Goal: Task Accomplishment & Management: Use online tool/utility

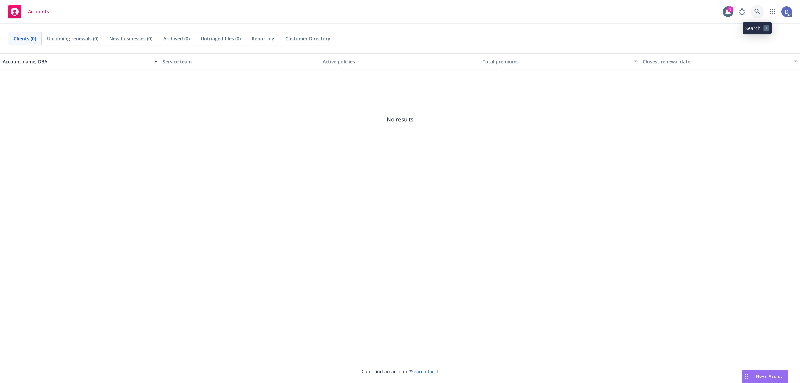
click at [757, 8] on link at bounding box center [757, 11] width 13 height 13
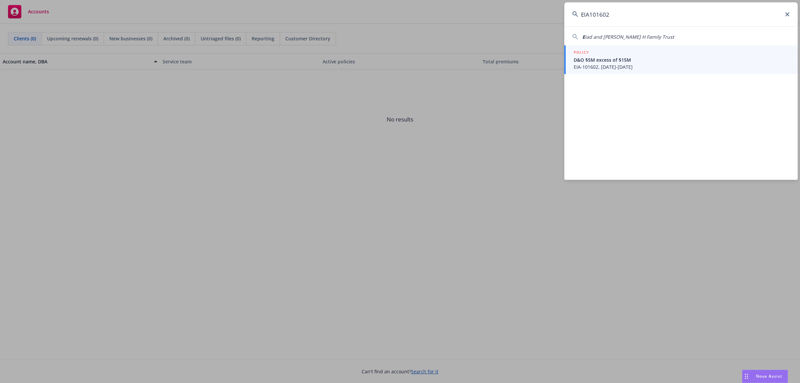
type input "EIA101602"
click at [661, 60] on span "D&O $5M excess of $15M" at bounding box center [682, 59] width 216 height 7
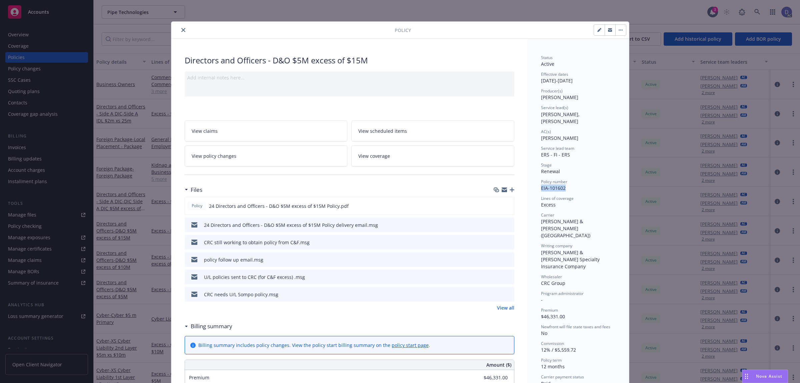
copy span "EIA-101602"
drag, startPoint x: 561, startPoint y: 181, endPoint x: 532, endPoint y: 181, distance: 28.7
click at [181, 32] on icon "close" at bounding box center [183, 30] width 4 height 4
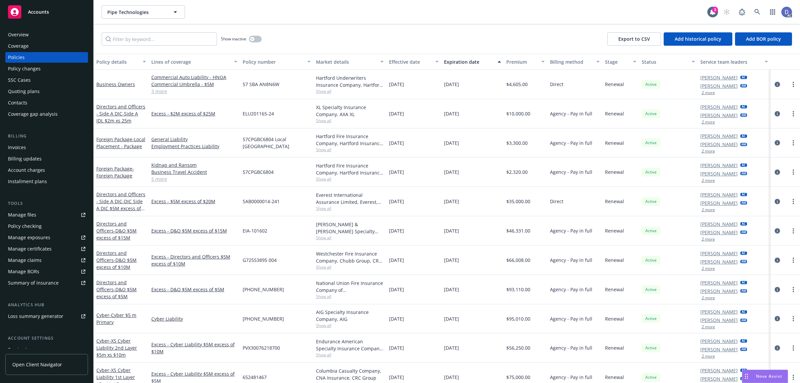
click at [36, 36] on div "Overview" at bounding box center [46, 34] width 77 height 11
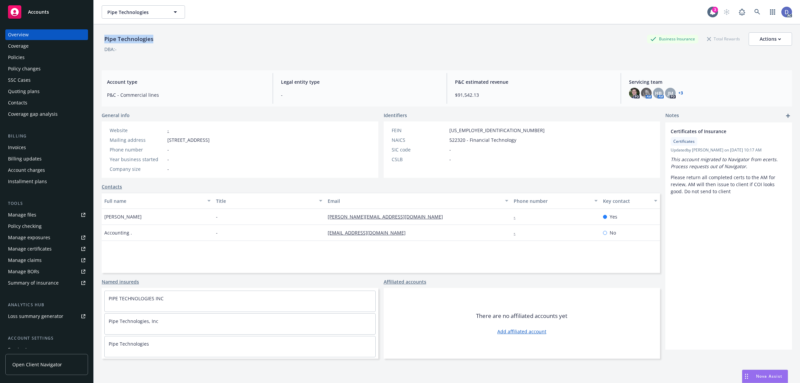
drag, startPoint x: 152, startPoint y: 45, endPoint x: 103, endPoint y: 40, distance: 49.3
click at [103, 40] on div "Pipe Technologies" at bounding box center [129, 38] width 54 height 13
copy div "Pipe Technologies"
click at [37, 258] on div "Manage claims" at bounding box center [25, 260] width 34 height 11
click at [27, 216] on div "Manage files" at bounding box center [22, 214] width 28 height 11
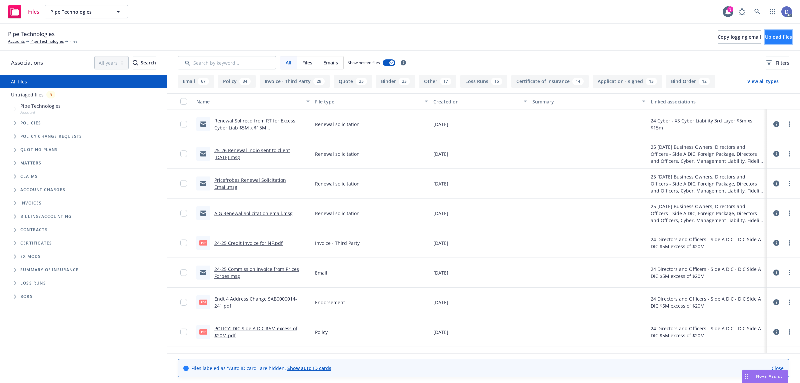
click at [777, 40] on span "Upload files" at bounding box center [778, 37] width 27 height 6
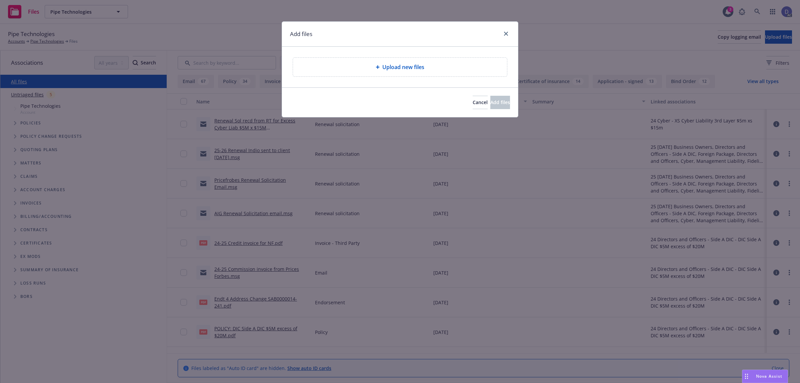
click at [389, 78] on div "Upload new files" at bounding box center [400, 67] width 236 height 41
click at [399, 69] on span "Upload new files" at bounding box center [403, 67] width 42 height 8
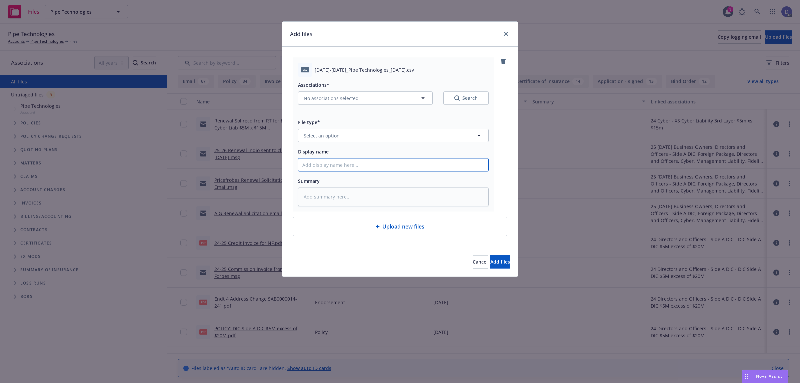
click at [392, 165] on input "Display name" at bounding box center [393, 164] width 190 height 13
paste input "2022-2024_Pipe Technologies_8-28-2025"
type input "2022-2024_Pipe Technologies_8-28-2025"
type textarea "x"
type input "2022-2024_Pipe Technologies_8-28-2025"
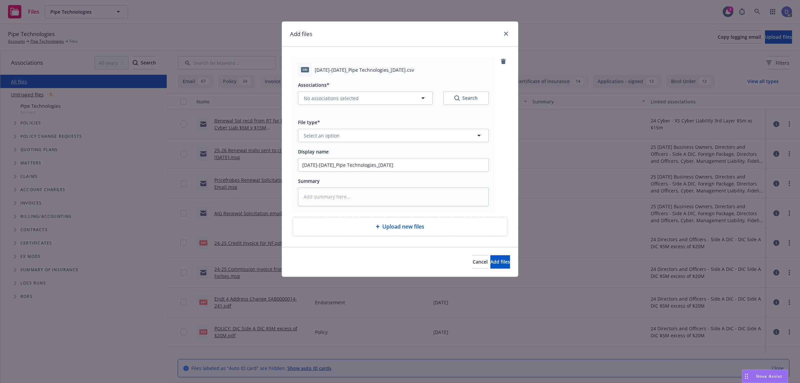
click at [412, 142] on div "Associations* No associations selected Search File type* Select an option Displ…" at bounding box center [393, 141] width 191 height 129
drag, startPoint x: 415, startPoint y: 139, endPoint x: 403, endPoint y: 137, distance: 12.2
click at [416, 138] on button "Select an option" at bounding box center [393, 135] width 191 height 13
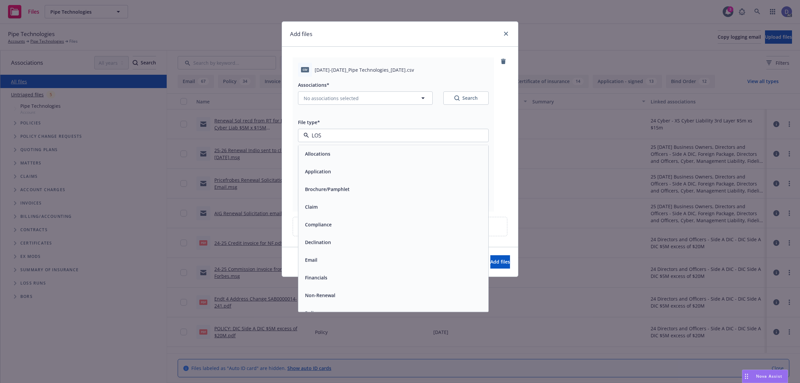
type input "LOSS"
click at [393, 156] on div "Loss Runs" at bounding box center [393, 154] width 182 height 10
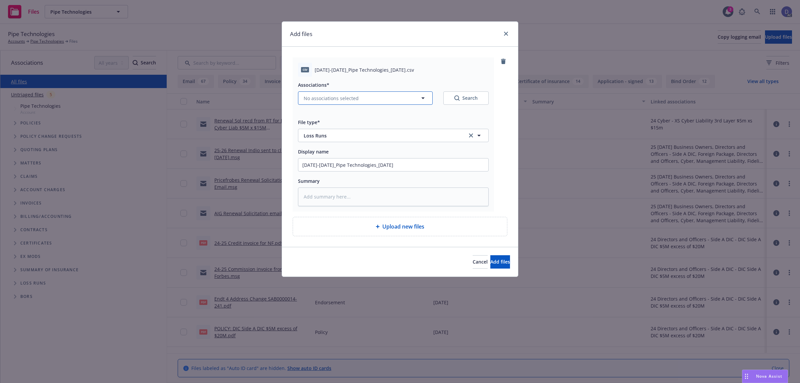
click at [342, 94] on button "No associations selected" at bounding box center [365, 97] width 135 height 13
type textarea "x"
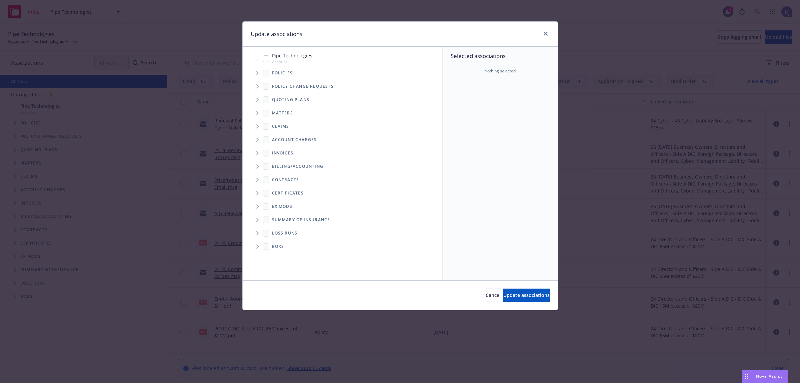
click at [256, 74] on span "Tree Example" at bounding box center [257, 73] width 11 height 11
click at [498, 83] on div "Selected associations Nothing selected" at bounding box center [500, 163] width 115 height 233
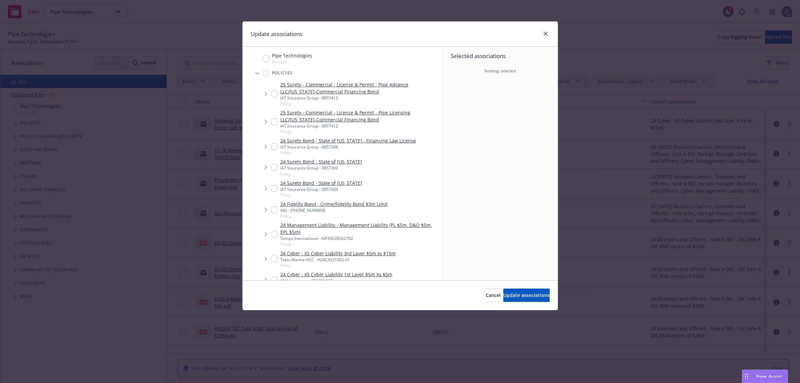
scroll to position [222, 0]
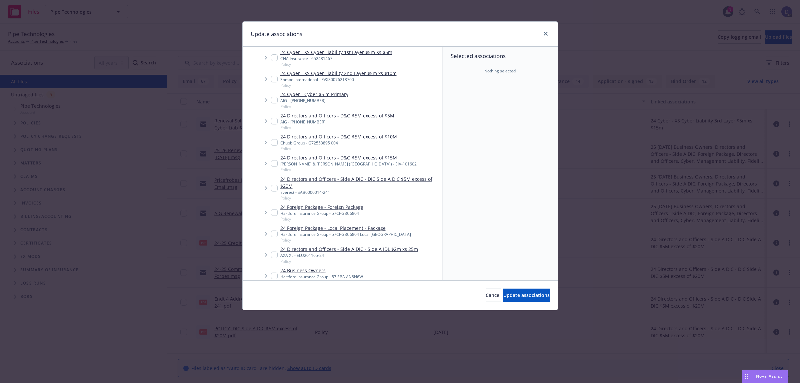
click at [341, 154] on link "24 Directors and Officers - D&O $5M excess of $15M" at bounding box center [348, 157] width 136 height 7
checkbox input "true"
click at [505, 292] on span "Update associations" at bounding box center [526, 295] width 46 height 6
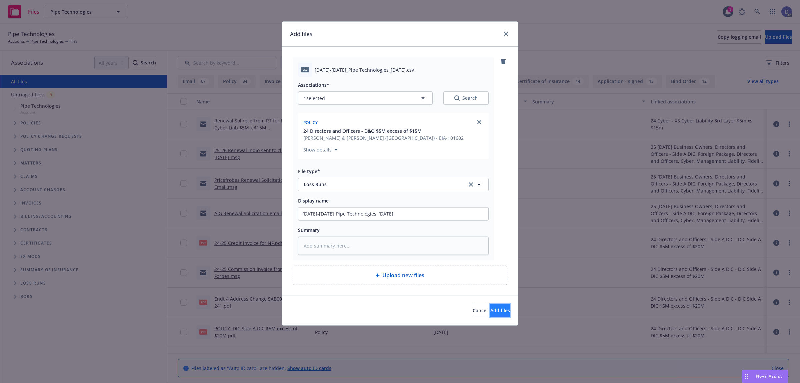
click at [490, 309] on span "Add files" at bounding box center [500, 310] width 20 height 6
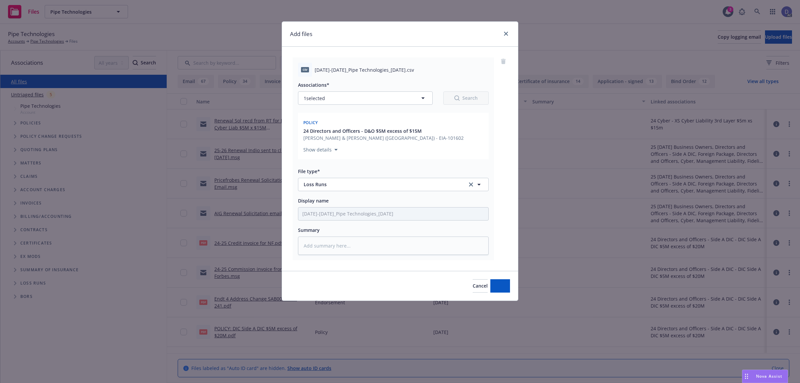
type textarea "x"
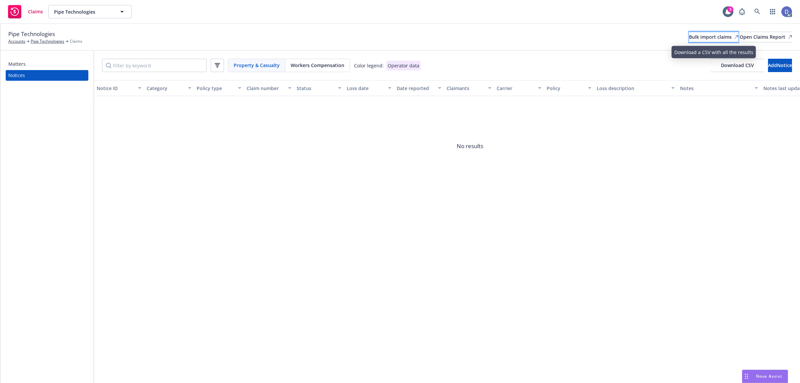
click at [689, 34] on div "Bulk import claims" at bounding box center [713, 37] width 49 height 10
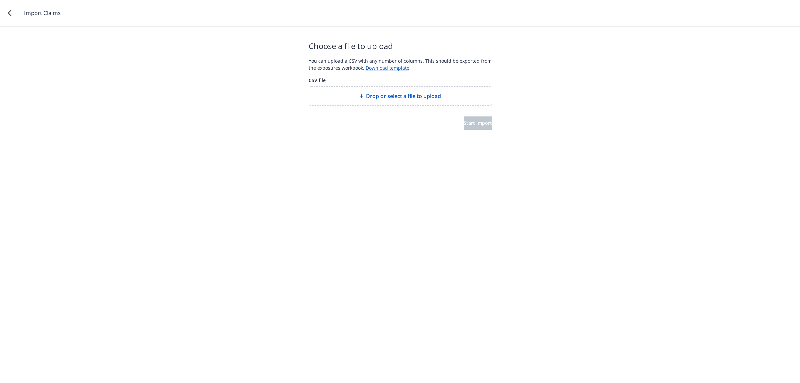
click at [423, 93] on span "Drop or select a file to upload" at bounding box center [403, 96] width 75 height 8
click at [467, 122] on span "Start import" at bounding box center [478, 123] width 28 height 6
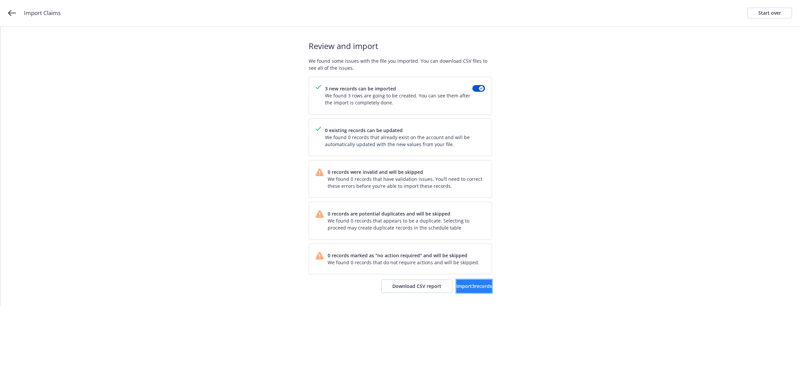
click at [470, 282] on button "Import 3 records" at bounding box center [474, 285] width 36 height 13
click at [477, 290] on link "View accounts" at bounding box center [464, 285] width 55 height 13
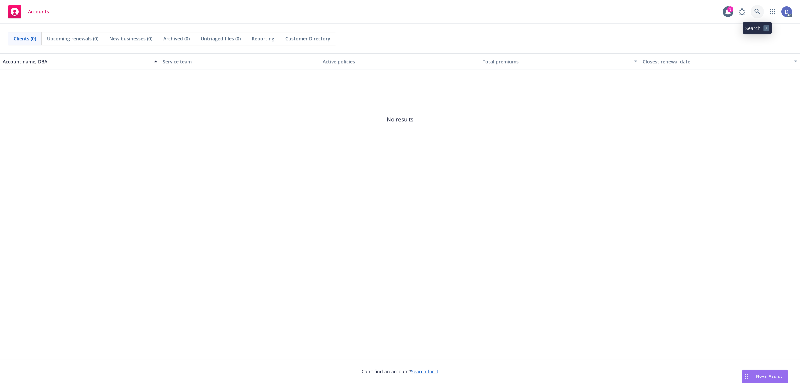
click at [758, 11] on icon at bounding box center [757, 12] width 6 height 6
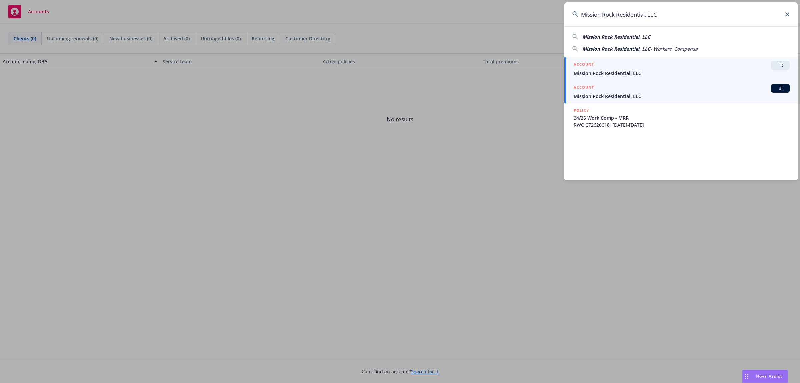
type input "Mission Rock Residential, LLC"
click at [669, 91] on div "ACCOUNT BI" at bounding box center [682, 88] width 216 height 9
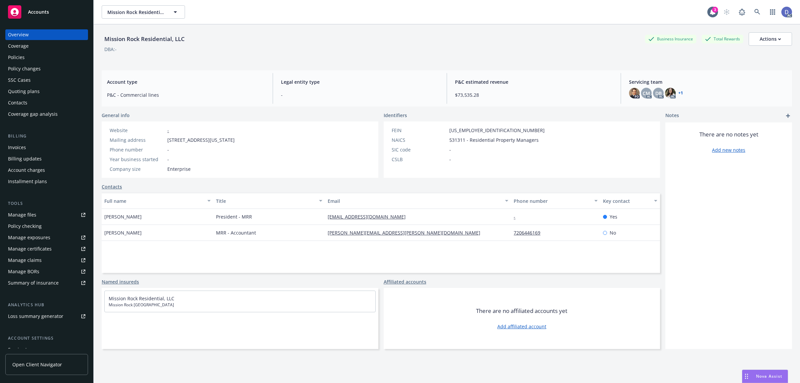
click at [31, 61] on div "Policies" at bounding box center [46, 57] width 77 height 11
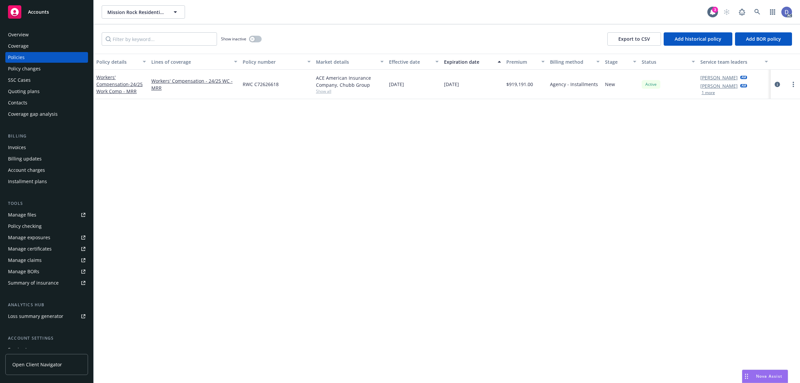
click at [255, 42] on div "Show inactive" at bounding box center [241, 38] width 41 height 13
click at [218, 39] on div "Show inactive" at bounding box center [182, 38] width 160 height 13
click at [254, 42] on div "Show inactive" at bounding box center [241, 38] width 41 height 13
click at [252, 40] on icon "button" at bounding box center [252, 39] width 3 height 3
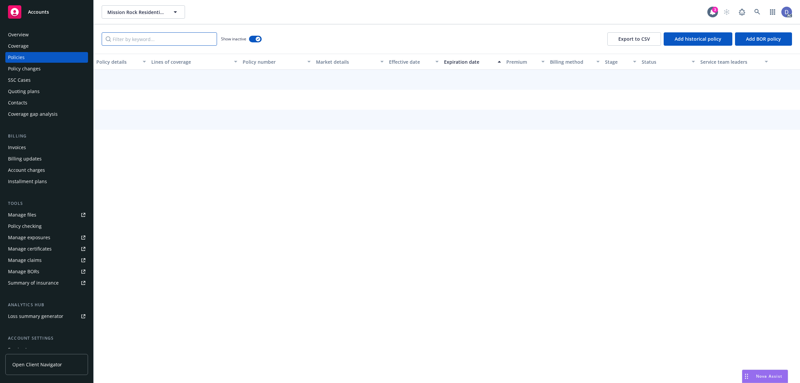
click at [206, 44] on input "Filter by keyword..." at bounding box center [159, 38] width 115 height 13
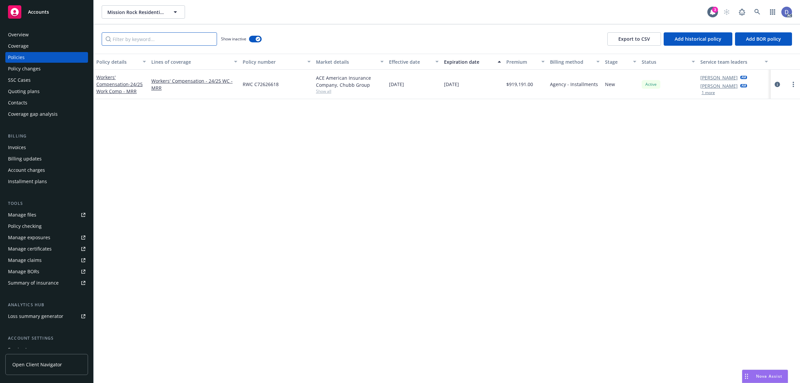
paste input "C7RWC262661"
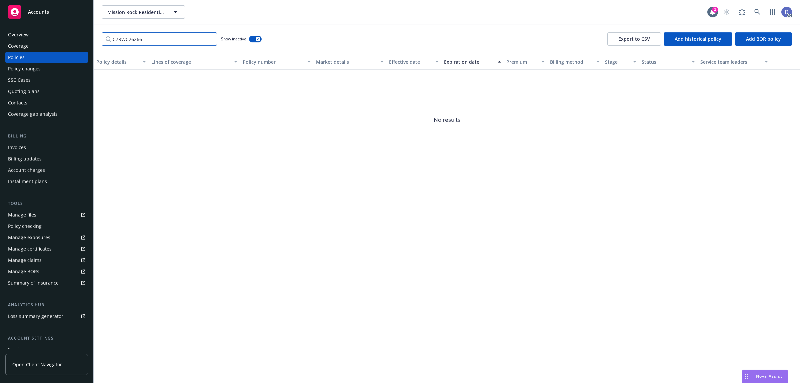
click at [182, 41] on input "C7RWC26266" at bounding box center [159, 38] width 115 height 13
type input "e"
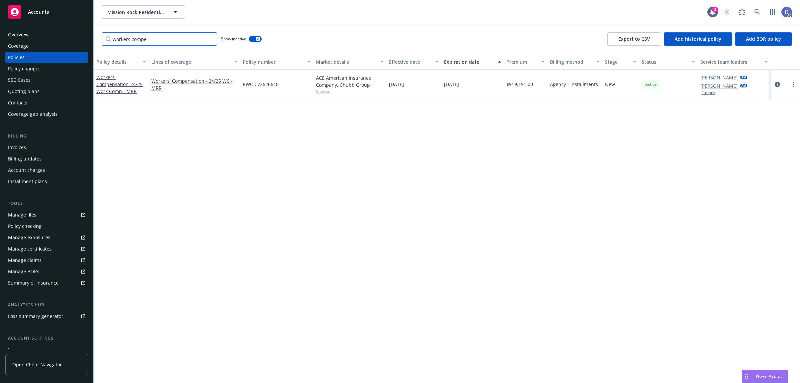
type input "workers compe"
click at [261, 85] on span "RWC C72626618" at bounding box center [261, 84] width 36 height 7
copy span "RWC C72626618"
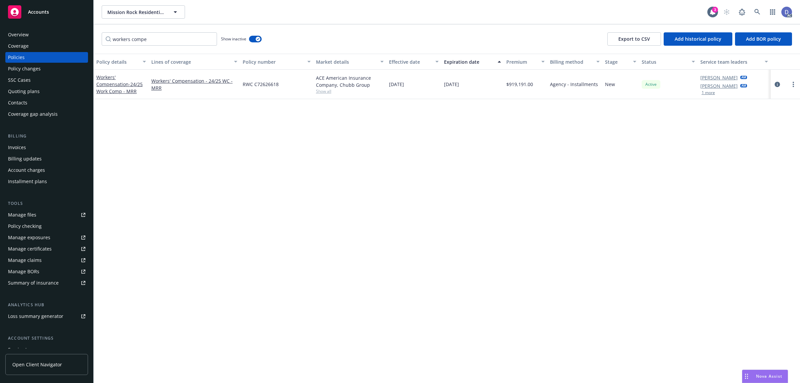
click at [339, 76] on div "ACE American Insurance Company, Chubb Group" at bounding box center [350, 81] width 68 height 14
copy div "ACE American Insurance Company, Chubb Group"
click at [251, 85] on span "RWC C72626618" at bounding box center [261, 84] width 36 height 7
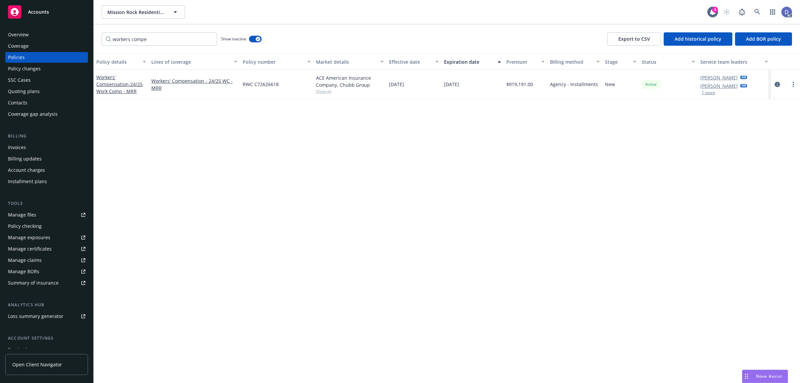
click at [251, 85] on span "RWC C72626618" at bounding box center [261, 84] width 36 height 7
copy span "RWC C72626618"
click at [21, 260] on div "Manage claims" at bounding box center [25, 260] width 34 height 11
click at [19, 211] on div "Manage files" at bounding box center [22, 214] width 28 height 11
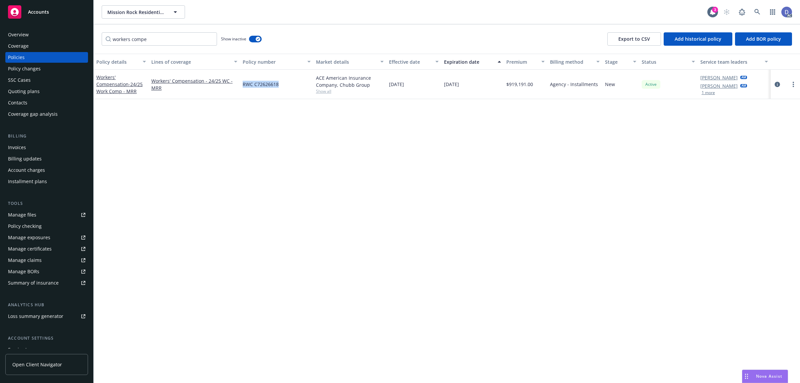
click at [40, 17] on div "Accounts" at bounding box center [46, 11] width 77 height 13
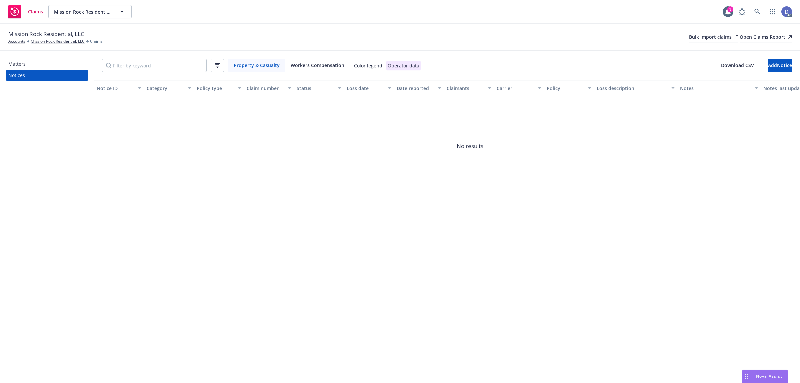
click at [317, 69] on div "Workers Compensation" at bounding box center [317, 65] width 64 height 13
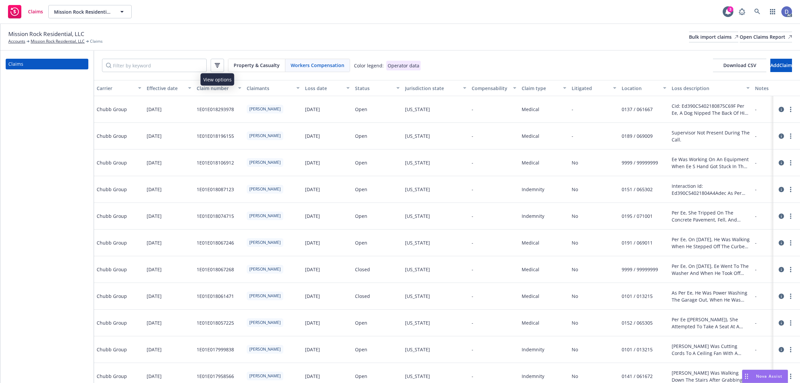
click at [213, 69] on button "button" at bounding box center [217, 65] width 13 height 13
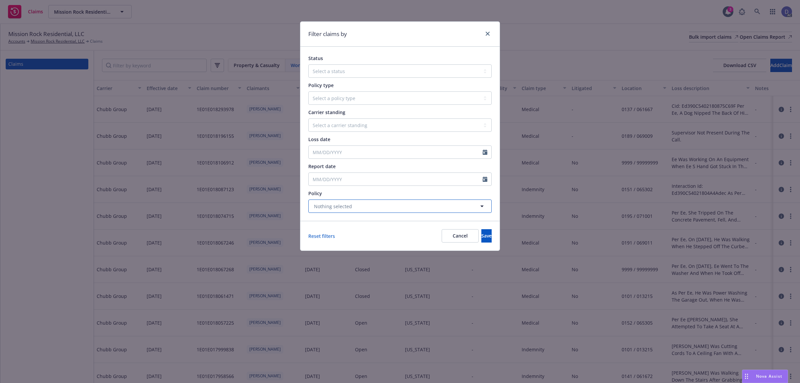
click at [356, 208] on button "Nothing selected" at bounding box center [399, 205] width 183 height 13
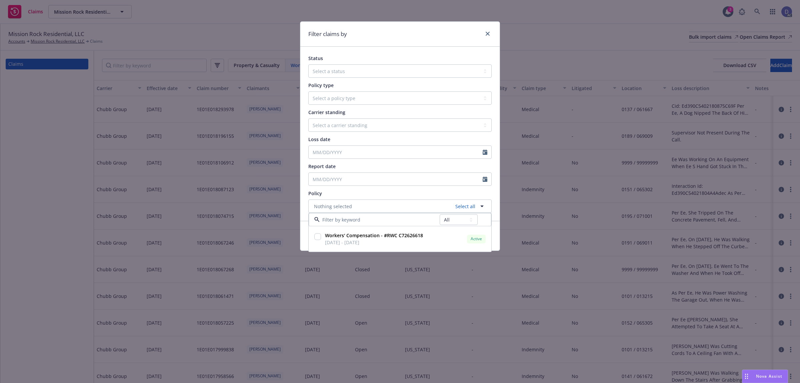
type input "RWC C72626618"
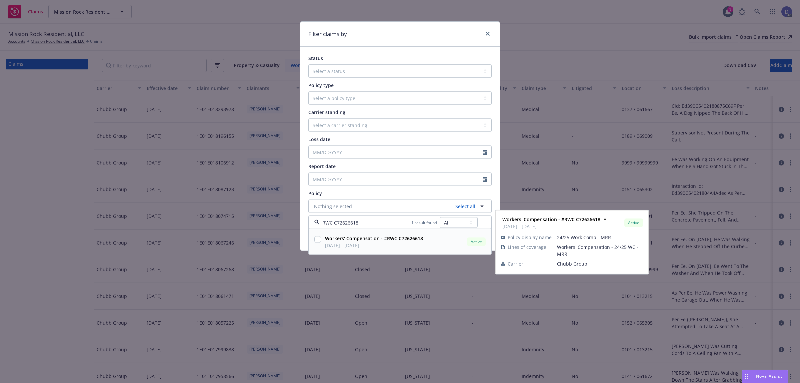
click at [364, 240] on strong "Workers' Compensation - #RWC C72626618" at bounding box center [374, 238] width 98 height 6
checkbox input "true"
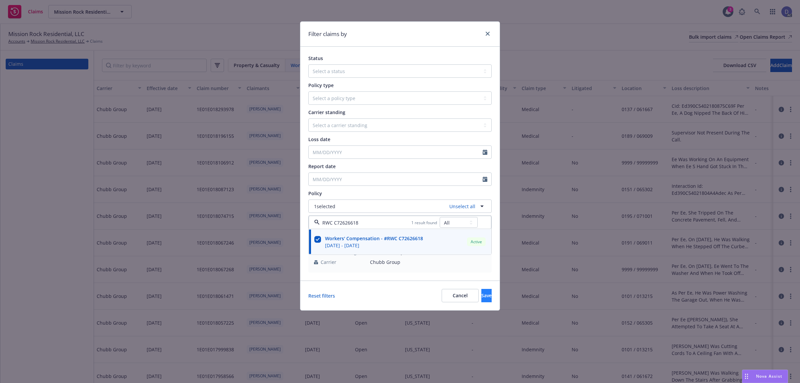
type input "RWC C72626618"
click at [481, 296] on span "Save" at bounding box center [486, 295] width 10 height 6
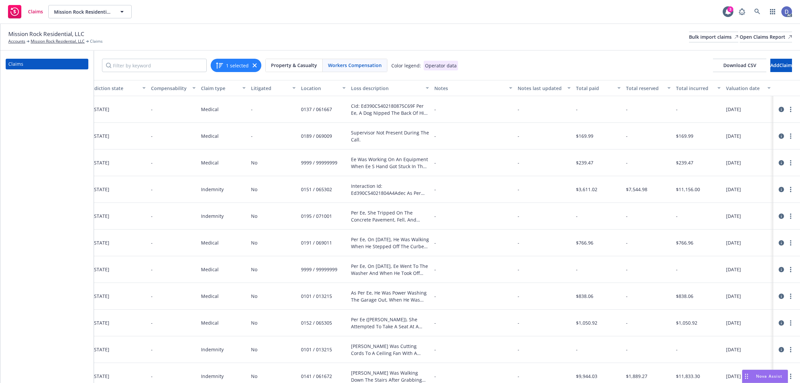
scroll to position [0, 327]
click at [726, 62] on span "Download CSV" at bounding box center [739, 65] width 33 height 6
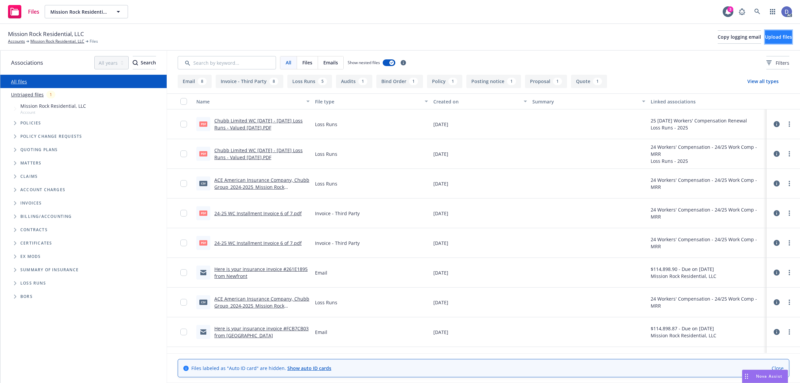
click at [765, 36] on span "Upload files" at bounding box center [778, 37] width 27 height 6
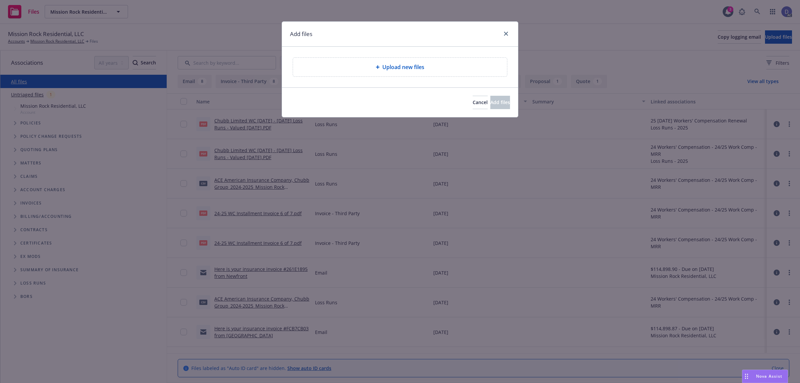
click at [427, 65] on div "Upload new files" at bounding box center [399, 67] width 203 height 8
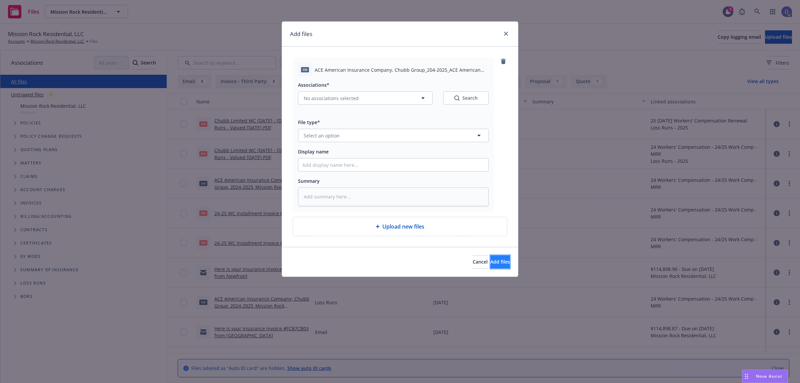
click at [490, 259] on span "Add files" at bounding box center [500, 261] width 20 height 6
type textarea "x"
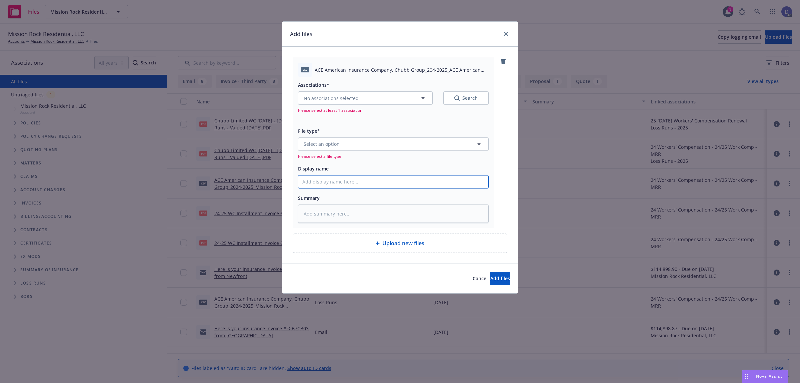
click at [394, 184] on input "Display name" at bounding box center [393, 181] width 190 height 13
paste input "01760122"
type input "01760122"
type textarea "x"
click at [394, 145] on button "Select an option" at bounding box center [393, 143] width 191 height 13
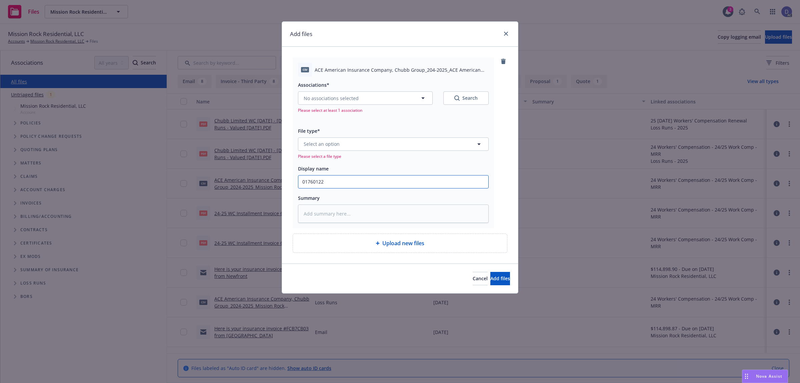
click at [353, 178] on input "01760122" at bounding box center [393, 181] width 190 height 13
paste input "ACE American Insurance Company, Chubb Group_204-2025_ACE American Insurance Com…"
type input "ACE American Insurance Company, Chubb Group_204-2025_ACE American Insurance Com…"
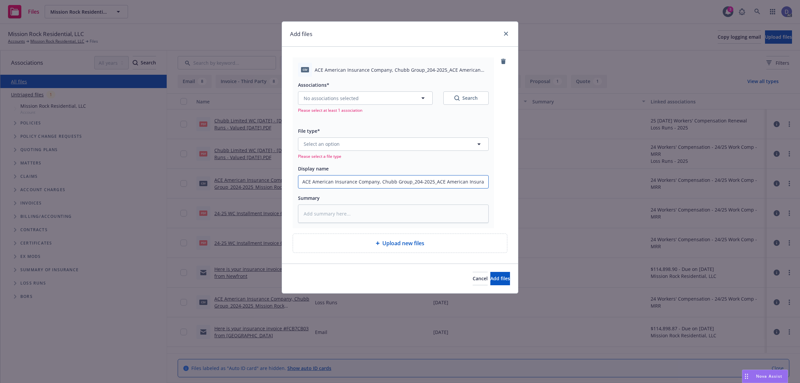
type textarea "x"
type input "ACE American Insurance Company, Chubb Group_204-2025_ACE American Insurance Com…"
click at [366, 147] on button "Select an option" at bounding box center [393, 143] width 191 height 13
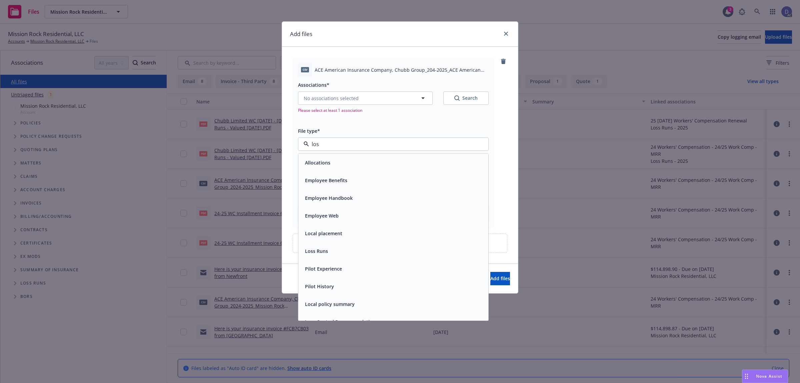
type input "loss"
click at [358, 155] on div "Loss Runs" at bounding box center [393, 162] width 190 height 18
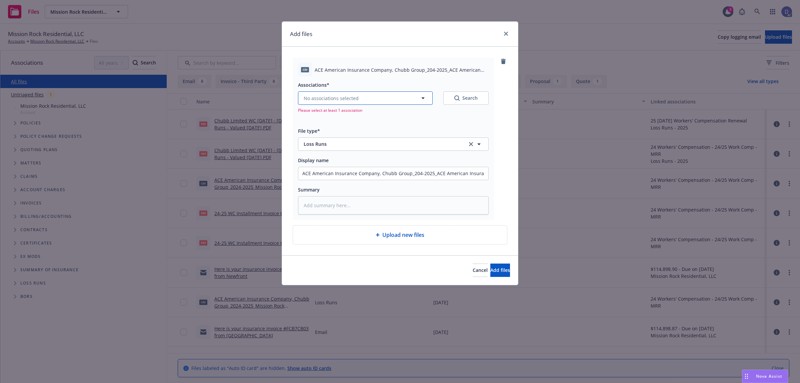
click at [340, 101] on span "No associations selected" at bounding box center [331, 98] width 55 height 7
type textarea "x"
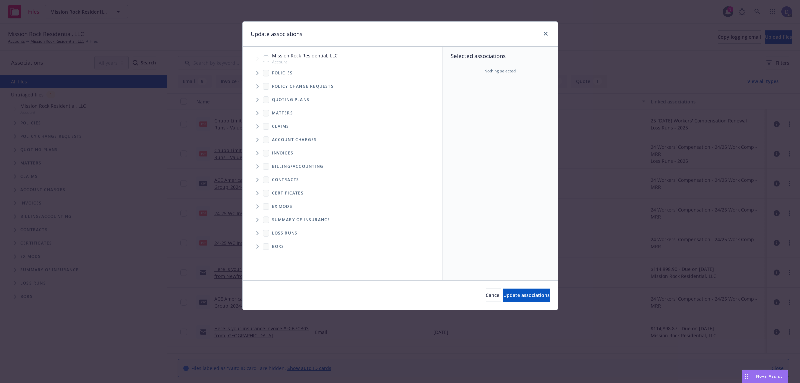
click at [258, 72] on icon "Tree Example" at bounding box center [257, 73] width 2 height 4
click at [473, 103] on div "Selected associations Nothing selected" at bounding box center [500, 163] width 115 height 233
click at [275, 91] on input "Tree Example" at bounding box center [274, 90] width 7 height 7
checkbox input "true"
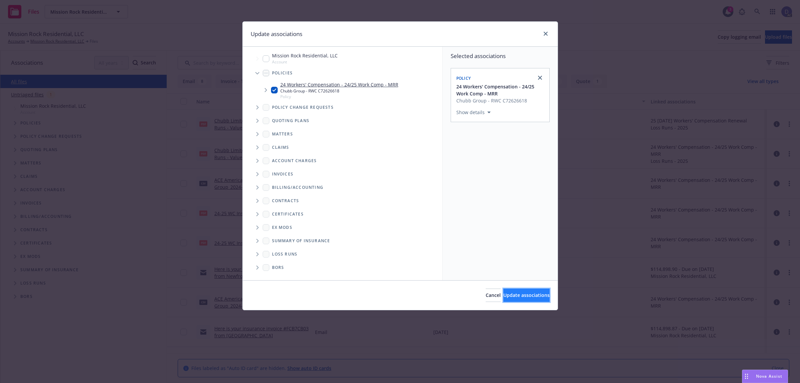
click at [534, 299] on button "Update associations" at bounding box center [526, 294] width 46 height 13
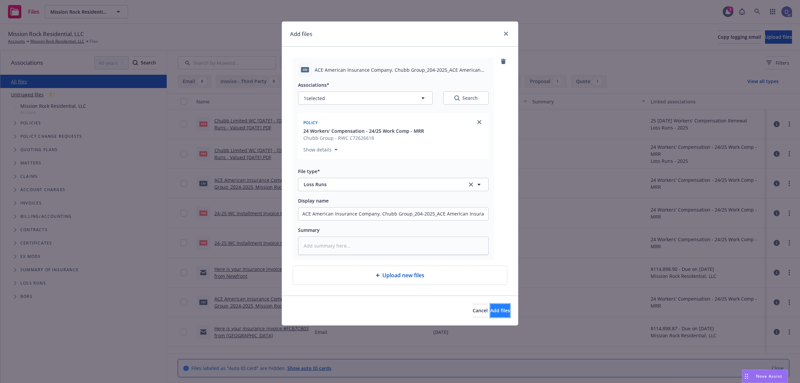
click at [498, 310] on span "Add files" at bounding box center [500, 310] width 20 height 6
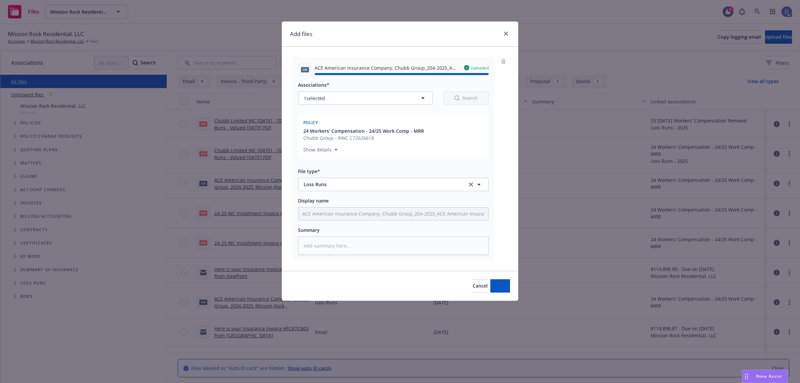
type textarea "x"
